Goal: Information Seeking & Learning: Check status

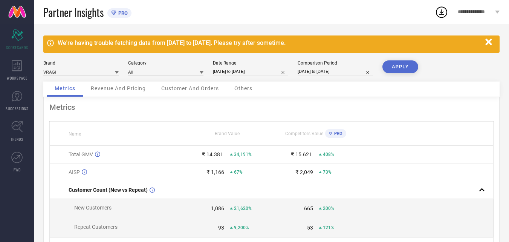
drag, startPoint x: 60, startPoint y: 44, endPoint x: 328, endPoint y: 40, distance: 267.7
click at [328, 40] on div "We're having trouble fetching data from [DATE] to [DATE]. Please try after some…" at bounding box center [270, 42] width 424 height 7
click at [394, 66] on button "APPLY" at bounding box center [401, 66] width 36 height 13
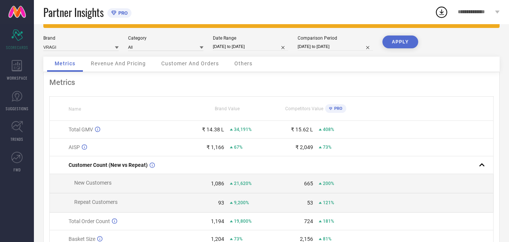
scroll to position [38, 0]
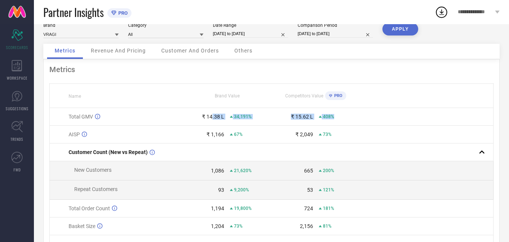
drag, startPoint x: 213, startPoint y: 116, endPoint x: 372, endPoint y: 121, distance: 158.4
click at [370, 112] on tr "Total GMV ₹ 14.38 L 34,191% ₹ 15.62 L 408%" at bounding box center [272, 117] width 444 height 18
drag, startPoint x: 363, startPoint y: 137, endPoint x: 155, endPoint y: 137, distance: 208.5
click at [155, 137] on tr "AISP ₹ 1,166 67% ₹ 2,049 73%" at bounding box center [272, 135] width 444 height 18
drag, startPoint x: 320, startPoint y: 115, endPoint x: 389, endPoint y: 114, distance: 68.2
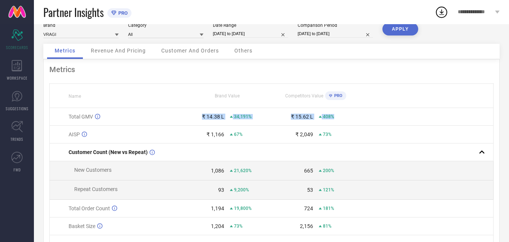
click at [389, 114] on tr "Total GMV ₹ 14.38 L 34,191% ₹ 15.62 L 408%" at bounding box center [272, 117] width 444 height 18
drag, startPoint x: 171, startPoint y: 131, endPoint x: 383, endPoint y: 126, distance: 211.6
click at [382, 126] on tbody "Total GMV ₹ 14.38 L 34,191% ₹ 15.62 L 408% AISP ₹ 1,166 67% ₹ 2,049 73% Custome…" at bounding box center [272, 189] width 444 height 162
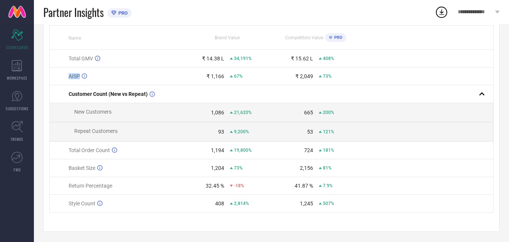
scroll to position [101, 0]
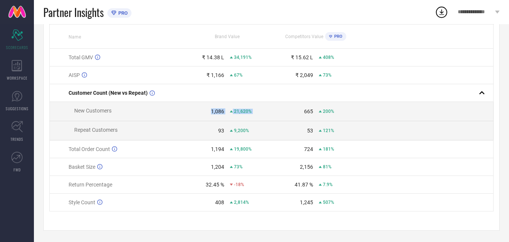
drag, startPoint x: 199, startPoint y: 116, endPoint x: 347, endPoint y: 113, distance: 147.8
click at [347, 113] on tr "New Customers 1,086 21,620% 665 200%" at bounding box center [272, 111] width 444 height 19
drag, startPoint x: 201, startPoint y: 135, endPoint x: 324, endPoint y: 149, distance: 123.8
click at [397, 133] on tr "Repeat Customers 93 9,200% 53 121%" at bounding box center [272, 130] width 444 height 19
drag, startPoint x: 172, startPoint y: 151, endPoint x: 343, endPoint y: 153, distance: 171.2
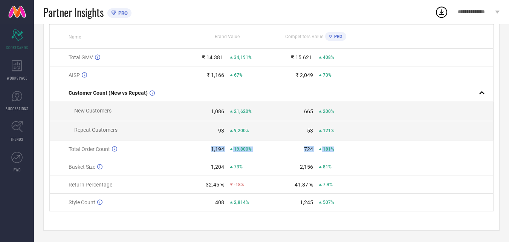
click at [373, 146] on tr "Total Order Count 1,194 19,800% 724 181%" at bounding box center [272, 149] width 444 height 18
drag, startPoint x: 186, startPoint y: 168, endPoint x: 371, endPoint y: 162, distance: 184.8
click at [371, 161] on tr "Basket Size 1,204 73% 2,156 81%" at bounding box center [272, 167] width 444 height 18
drag, startPoint x: 205, startPoint y: 182, endPoint x: 388, endPoint y: 182, distance: 182.5
click at [388, 182] on tr "Return Percentage 32.45 % -18% 41.87 % 7.9%" at bounding box center [272, 185] width 444 height 18
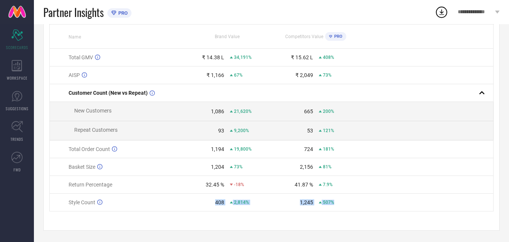
drag, startPoint x: 208, startPoint y: 198, endPoint x: 433, endPoint y: 192, distance: 224.8
click at [433, 197] on tr "Style Count 408 2,814% 1,245 507%" at bounding box center [272, 202] width 444 height 18
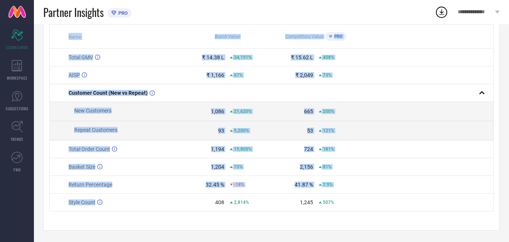
drag, startPoint x: 181, startPoint y: 198, endPoint x: 449, endPoint y: 223, distance: 269.6
click at [449, 224] on div "Metrics Name Brand Value Competitors Value PRO Total GMV ₹ 14.38 L 34,191% ₹ 15…" at bounding box center [271, 115] width 457 height 230
click at [447, 213] on div "Metrics Name Brand Value Competitors Value PRO Total GMV ₹ 14.38 L 34,191% ₹ 15…" at bounding box center [271, 115] width 457 height 230
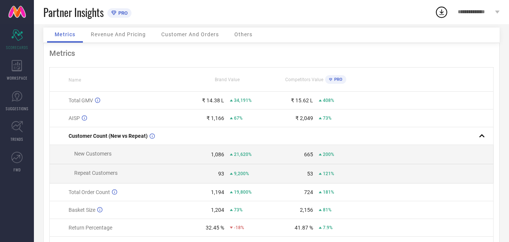
scroll to position [0, 0]
